Goal: Task Accomplishment & Management: Manage account settings

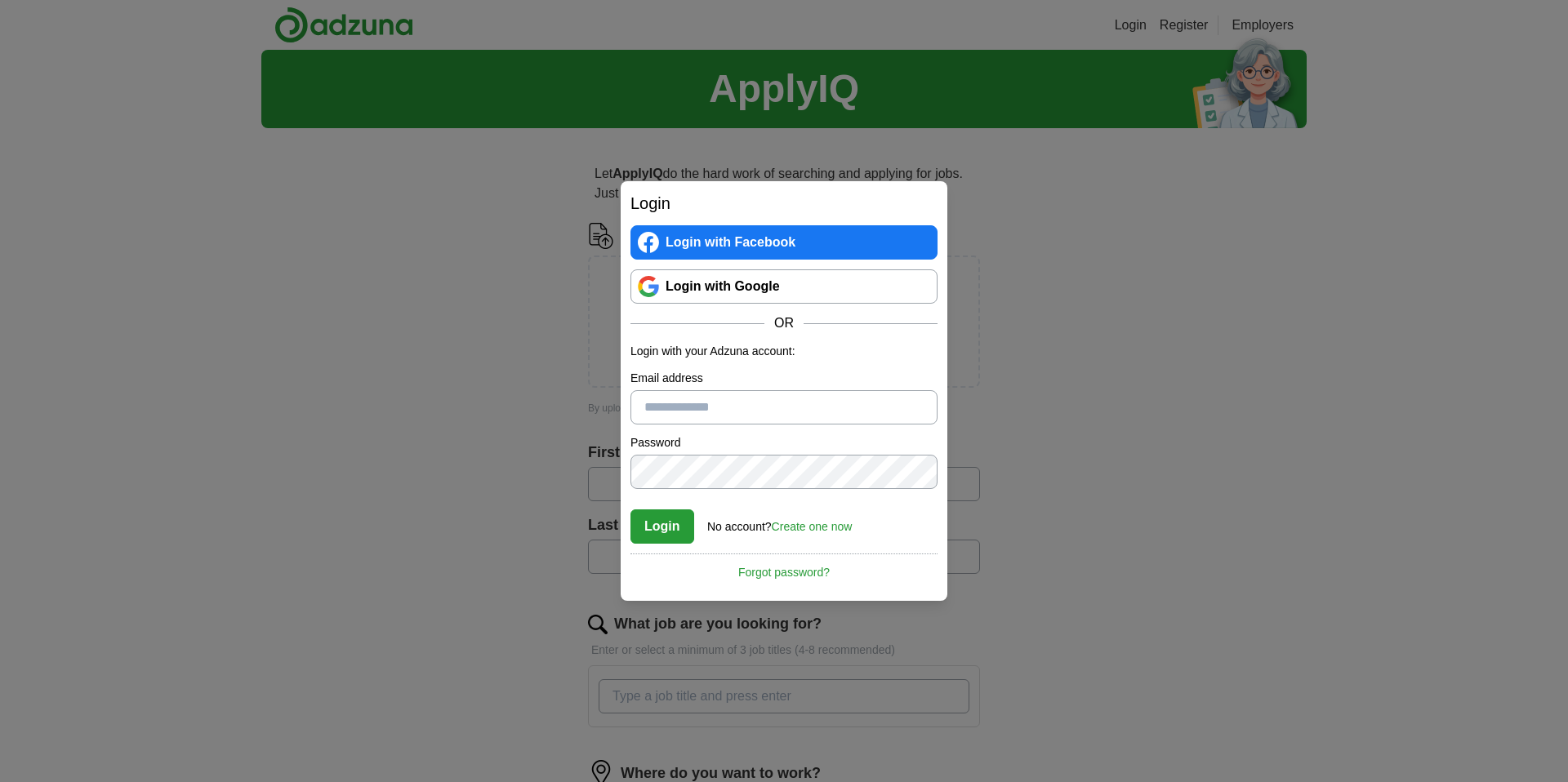
click at [829, 291] on link "Login with Google" at bounding box center [784, 287] width 307 height 35
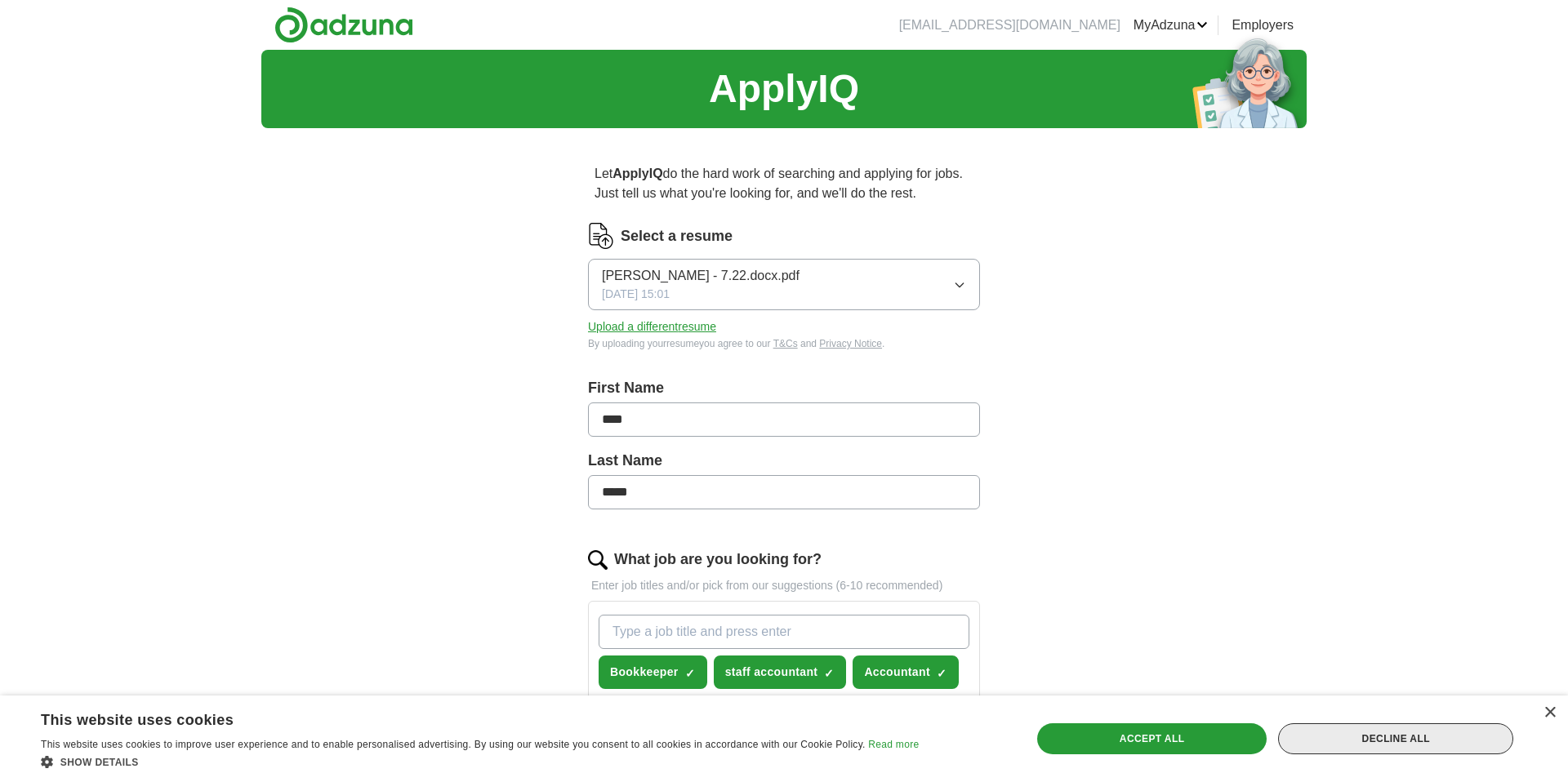
click at [1327, 741] on div "Decline all" at bounding box center [1395, 739] width 235 height 31
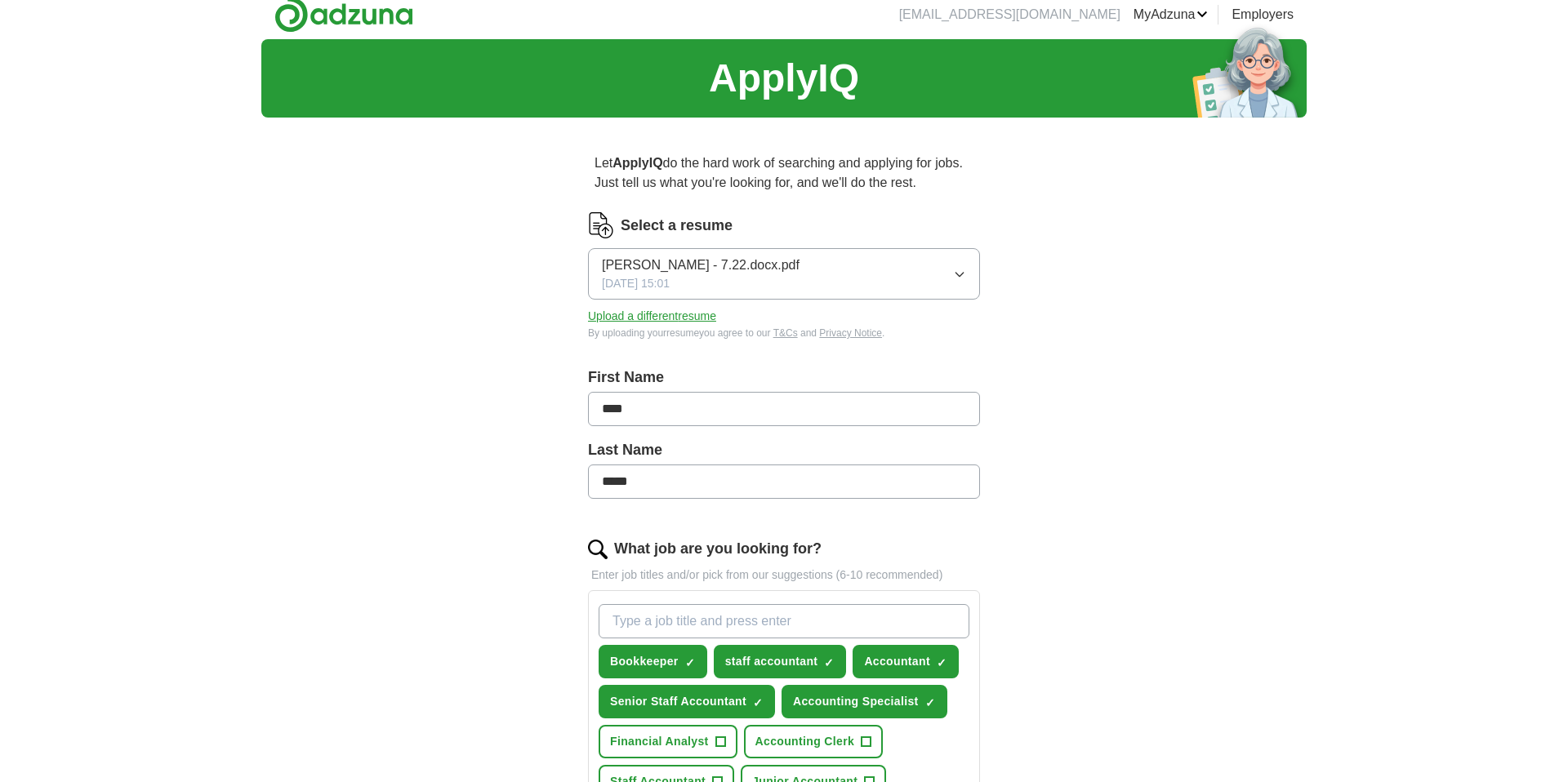
scroll to position [12, 0]
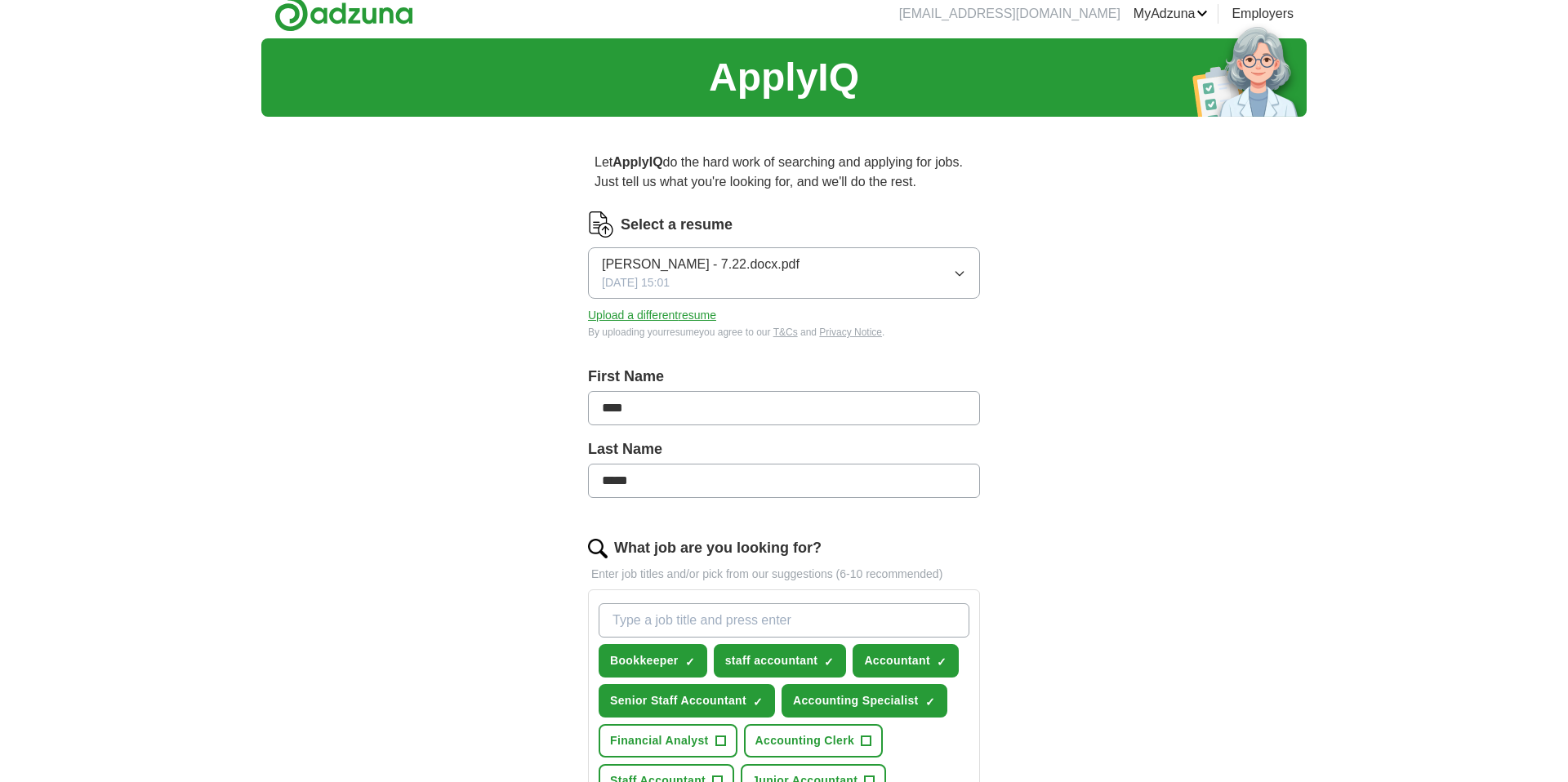
click at [964, 283] on button "[PERSON_NAME] - 7.22.docx.pdf [DATE] 15:01" at bounding box center [784, 273] width 392 height 52
click at [1073, 385] on div "ApplyIQ Let ApplyIQ do the hard work of searching and applying for jobs. Just t…" at bounding box center [783, 629] width 1045 height 1182
click at [654, 316] on button "Upload a different resume" at bounding box center [653, 316] width 129 height 17
click at [1078, 486] on div "ApplyIQ Let ApplyIQ do the hard work of searching and applying for jobs. Just t…" at bounding box center [783, 650] width 1045 height 1222
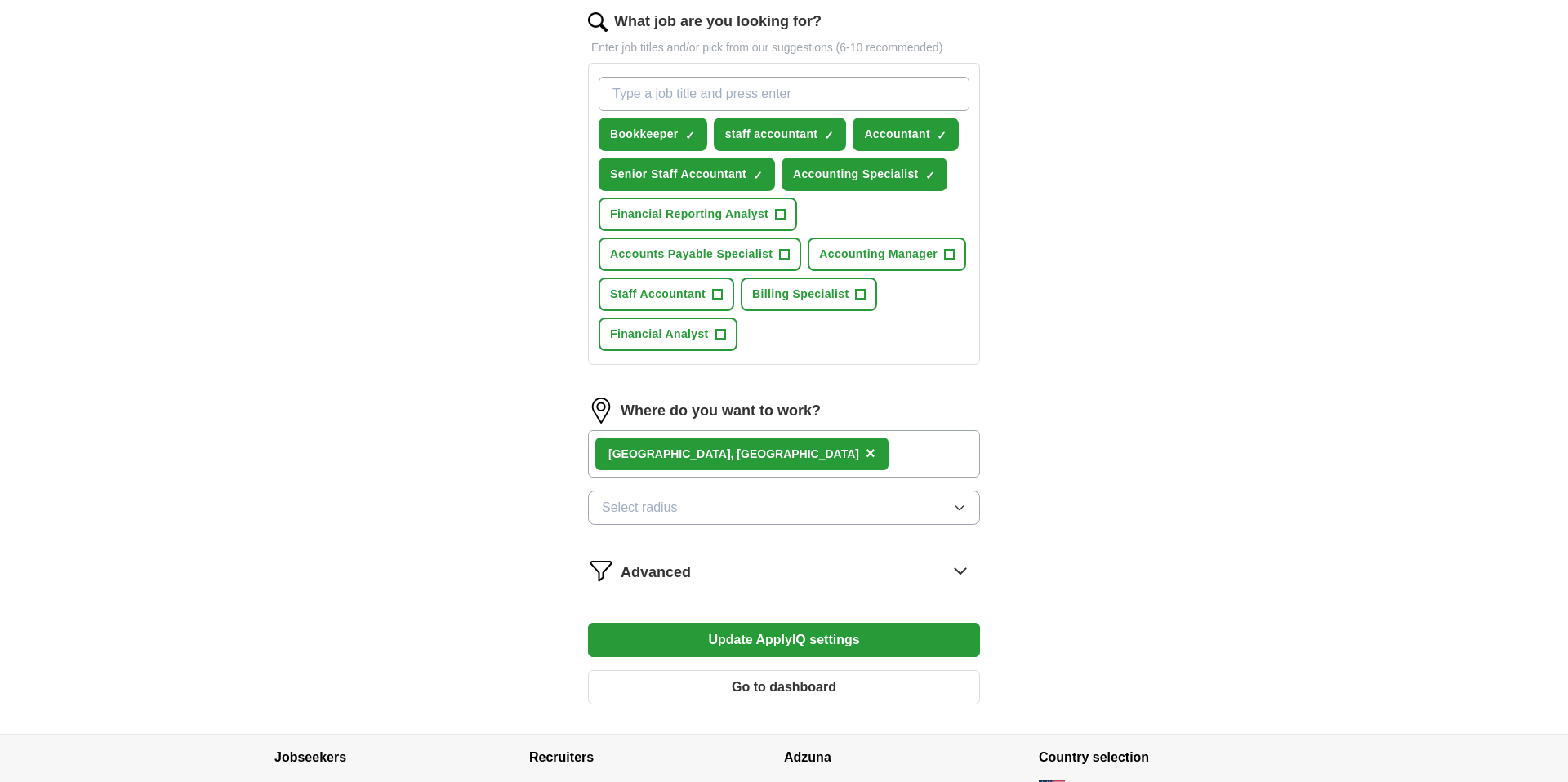
scroll to position [654, 0]
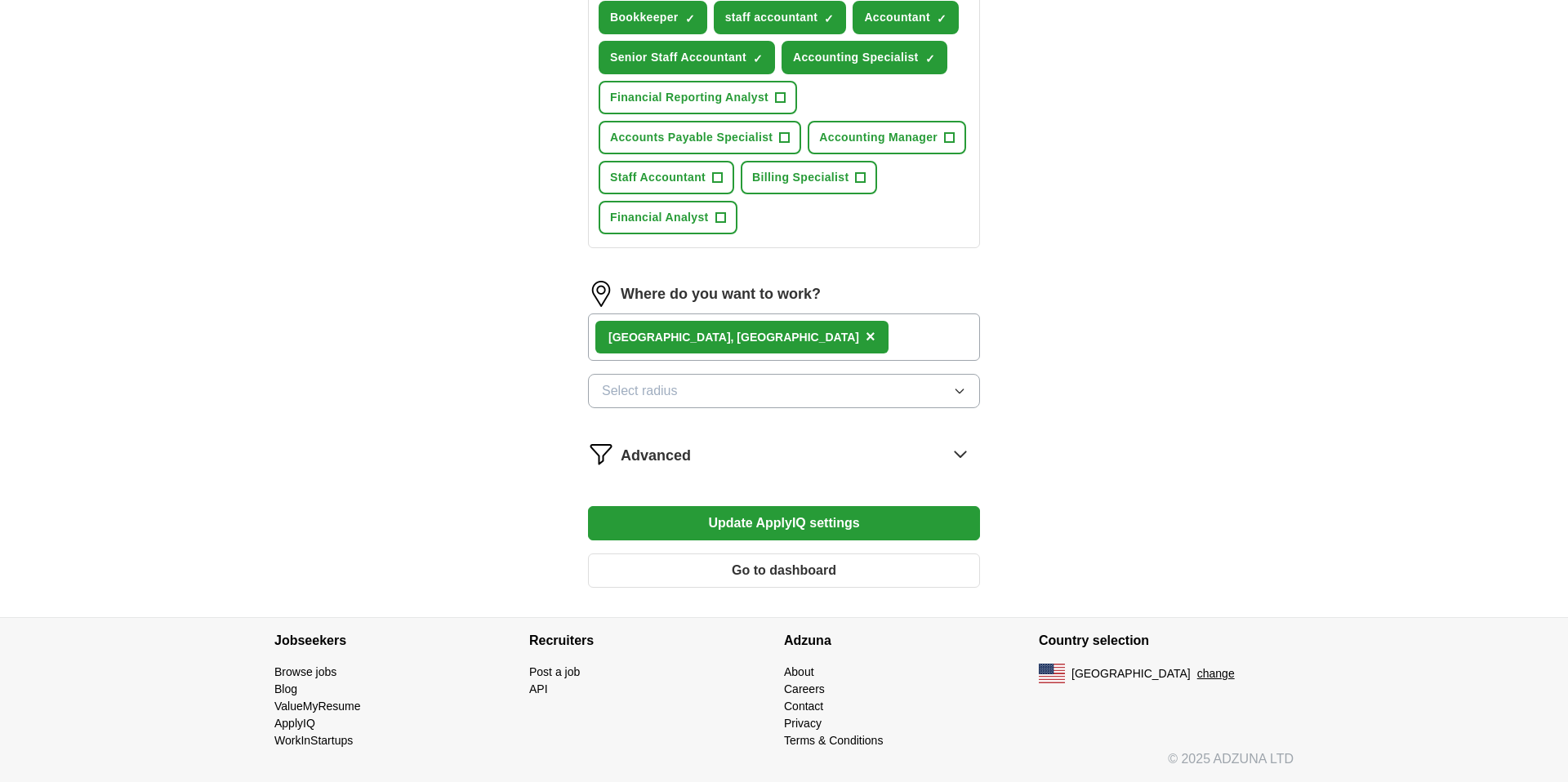
click at [854, 387] on button "Select radius" at bounding box center [784, 391] width 392 height 35
click at [1100, 429] on div "ApplyIQ Let ApplyIQ do the hard work of searching and applying for jobs. Just t…" at bounding box center [783, 6] width 1045 height 1222
click at [904, 517] on button "Update ApplyIQ settings" at bounding box center [784, 524] width 392 height 35
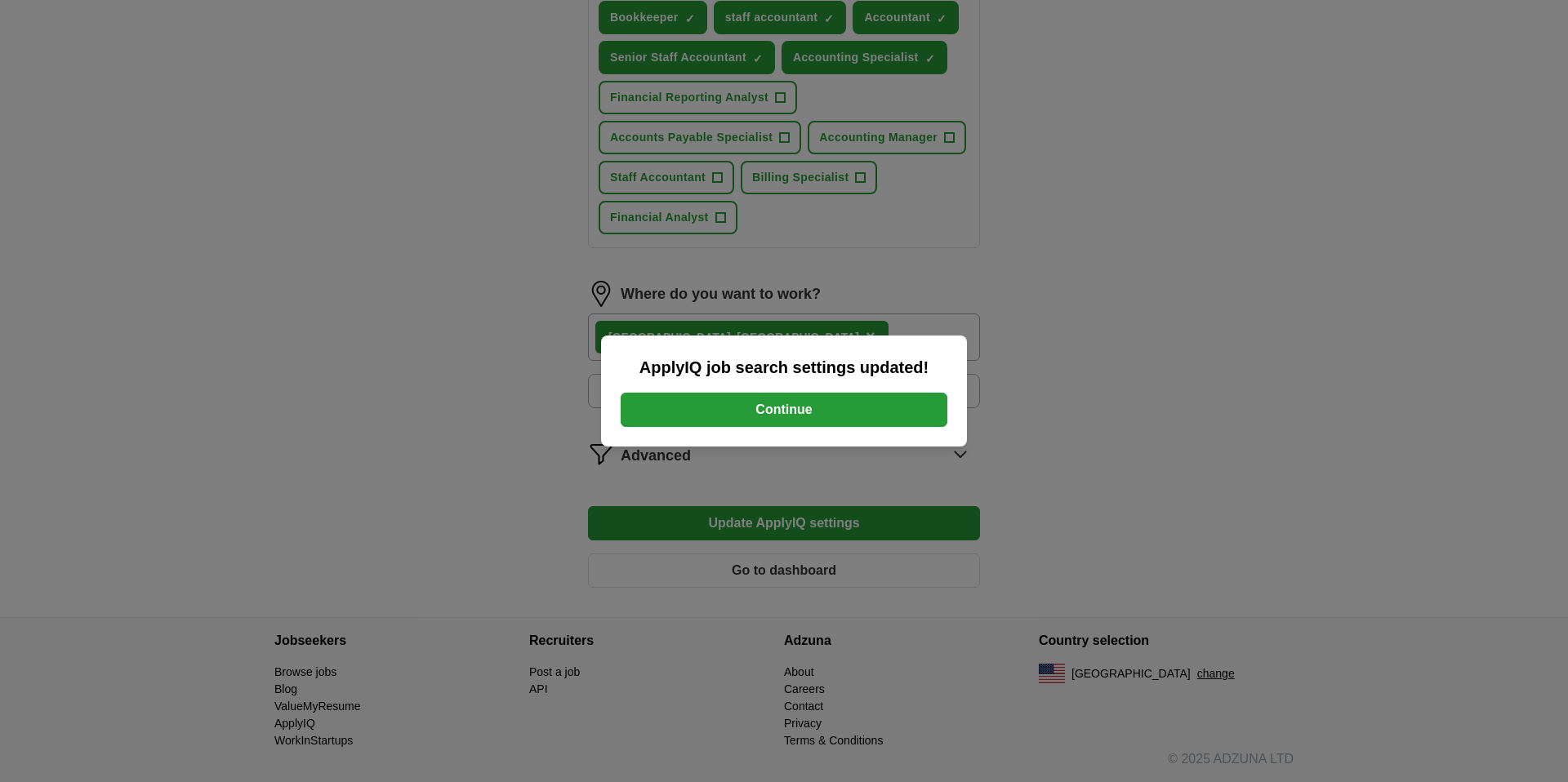
click at [811, 417] on button "Continue" at bounding box center [784, 410] width 326 height 35
